Goal: Find specific page/section: Find specific page/section

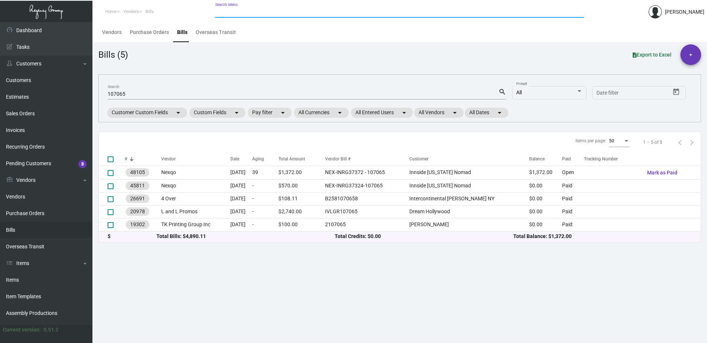
click at [236, 11] on input "Search Menu" at bounding box center [399, 12] width 369 height 6
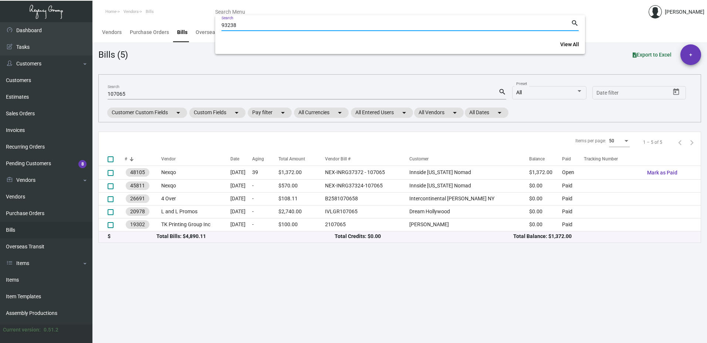
type input "93238"
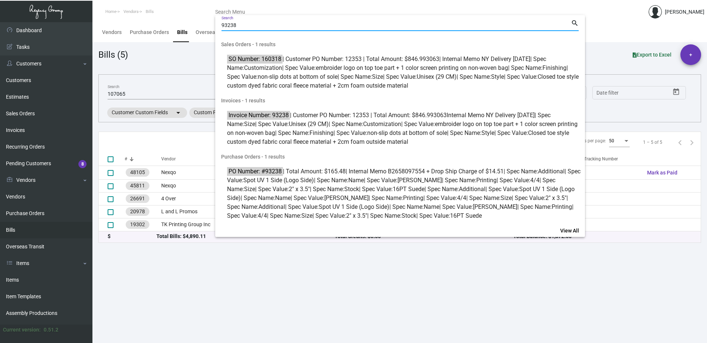
click at [223, 25] on input "93238" at bounding box center [395, 26] width 349 height 6
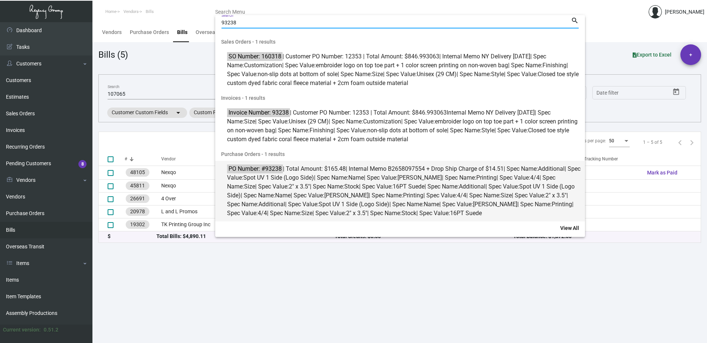
scroll to position [3, 0]
click at [359, 187] on span "Stock" at bounding box center [351, 185] width 15 height 7
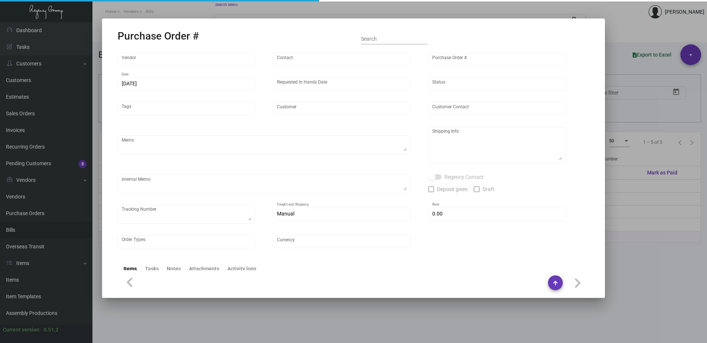
type input "4 Over"
type input "93238"
type input "[DATE]"
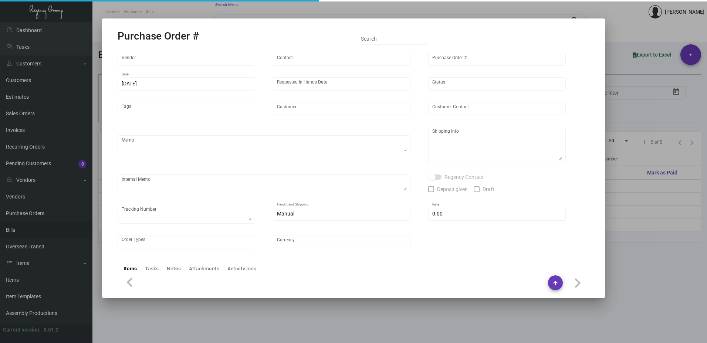
type input "[PERSON_NAME] Buckhead"
type input "[PERSON_NAME]"
type textarea "[PERSON_NAME] Buckhead - [PERSON_NAME] [PERSON_NAME] [STREET_ADDRESS]"
type textarea "B2658097554 + Drop Ship Charge of $14.51"
type input "$ 0.00"
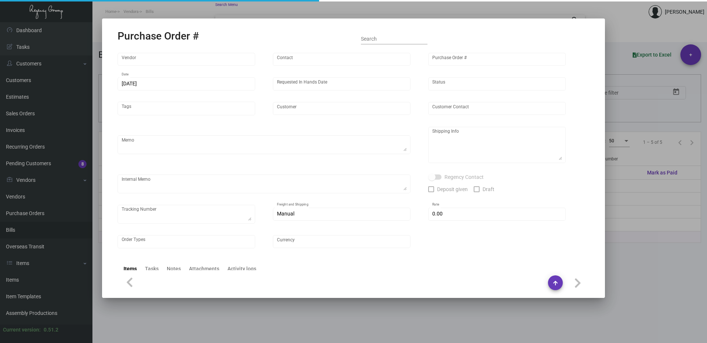
type input "United States Dollar $"
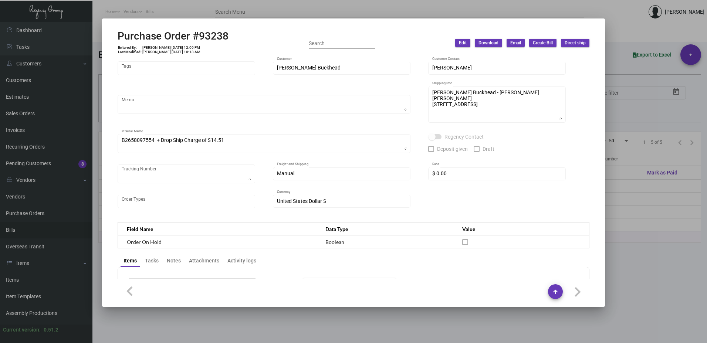
scroll to position [0, 0]
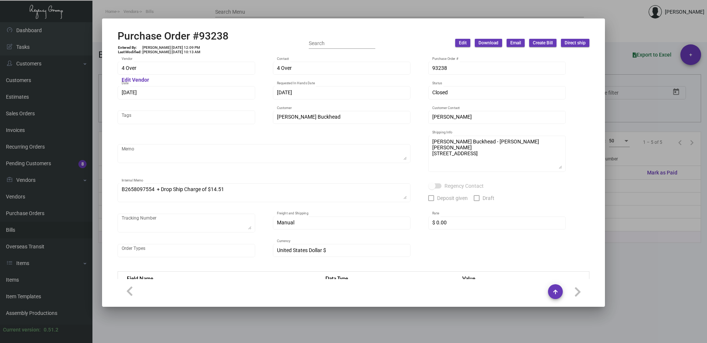
click at [625, 32] on div at bounding box center [353, 171] width 707 height 343
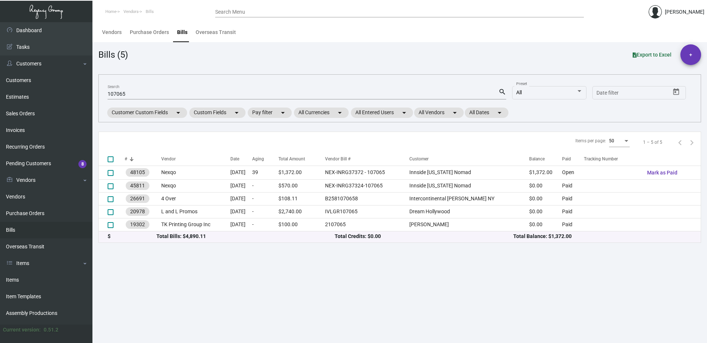
click at [257, 8] on div "Search Menu" at bounding box center [399, 11] width 369 height 11
click at [251, 6] on div "Search Menu" at bounding box center [399, 11] width 369 height 11
click at [249, 10] on input "Search Menu" at bounding box center [399, 12] width 369 height 6
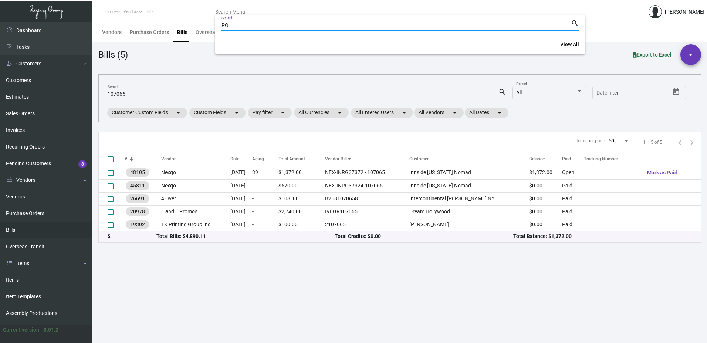
type input "P"
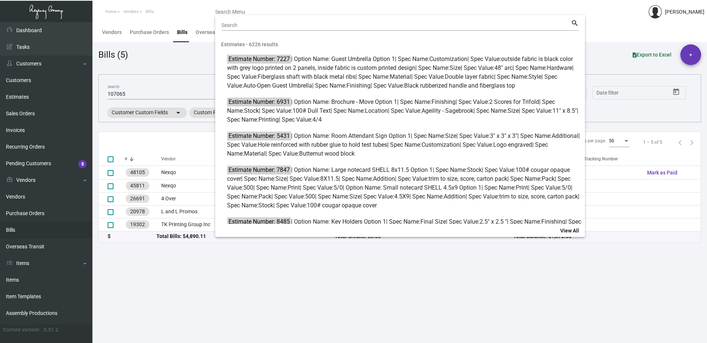
click at [204, 288] on div at bounding box center [353, 171] width 707 height 343
